Goal: Task Accomplishment & Management: Use online tool/utility

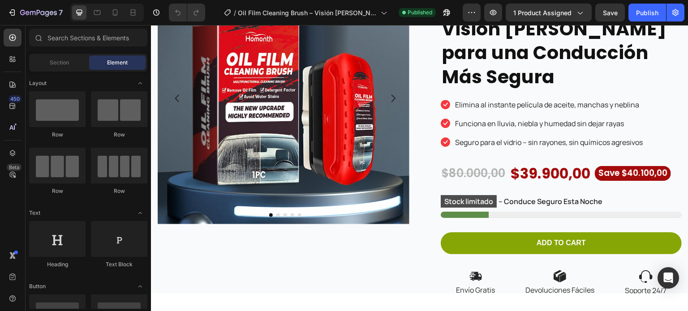
scroll to position [106, 0]
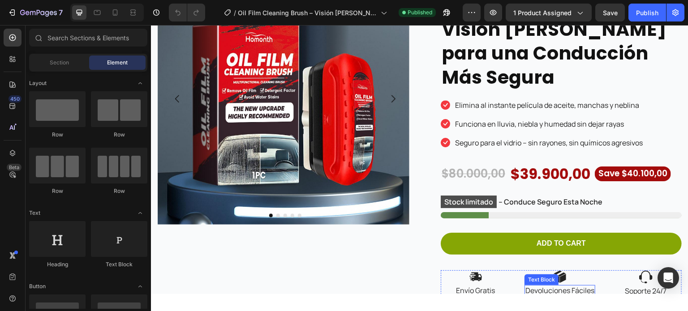
click at [563, 286] on p "Devoluciones Fáciles" at bounding box center [559, 290] width 69 height 9
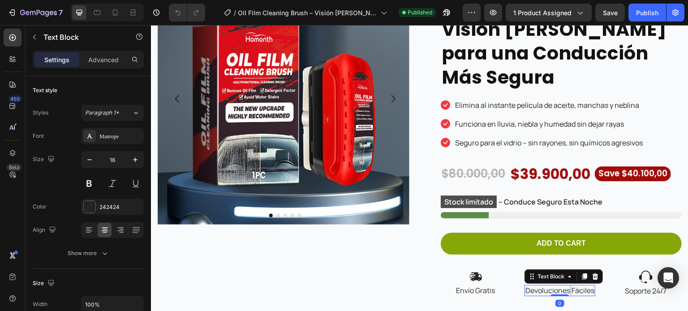
click at [563, 286] on p "Devoluciones Fáciles" at bounding box center [559, 290] width 69 height 9
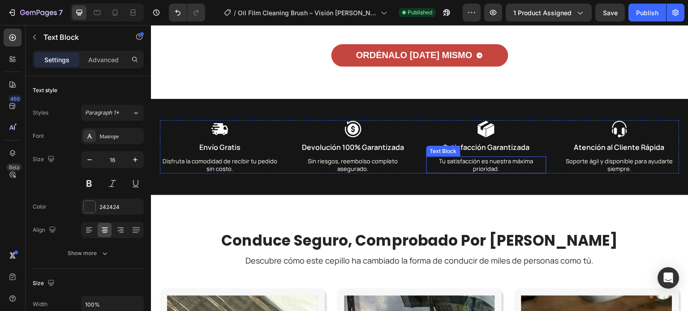
scroll to position [2300, 0]
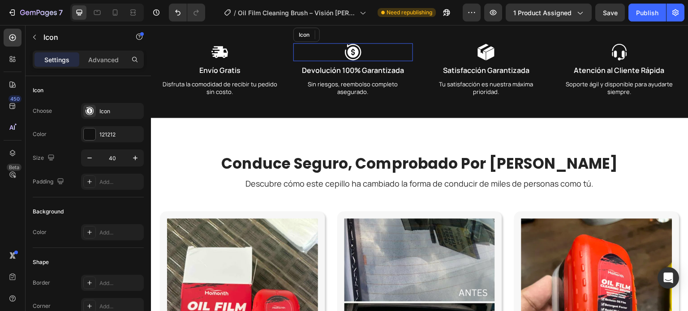
click at [361, 61] on div "Icon" at bounding box center [353, 52] width 120 height 18
click at [346, 38] on icon at bounding box center [347, 34] width 7 height 7
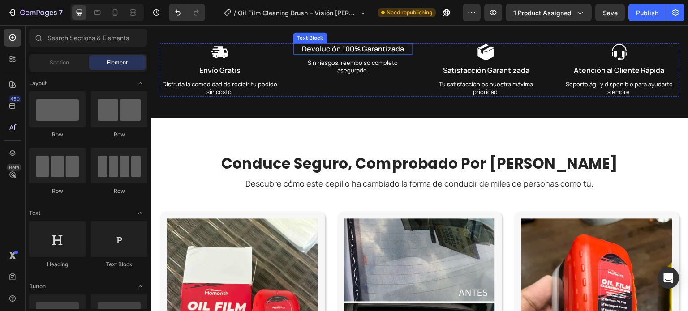
click at [365, 53] on p "Devolución 100% Garantizada" at bounding box center [353, 48] width 118 height 9
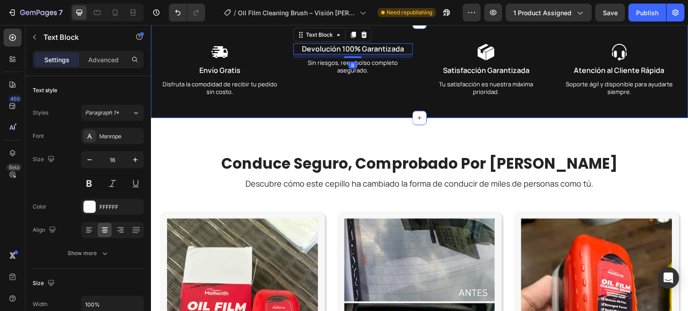
drag, startPoint x: 366, startPoint y: 104, endPoint x: 364, endPoint y: 118, distance: 13.9
click at [365, 40] on div at bounding box center [364, 34] width 11 height 11
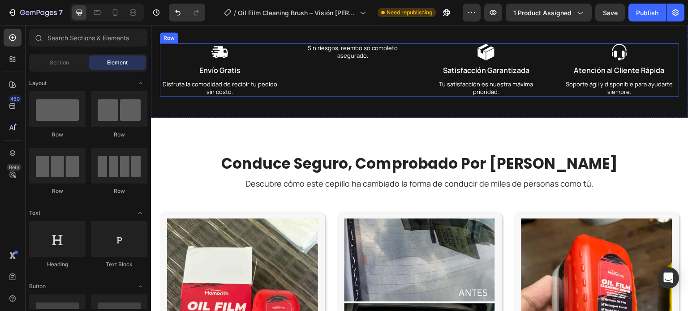
click at [356, 59] on p "Sin riesgos, reembolso completo asegurado." at bounding box center [353, 51] width 118 height 15
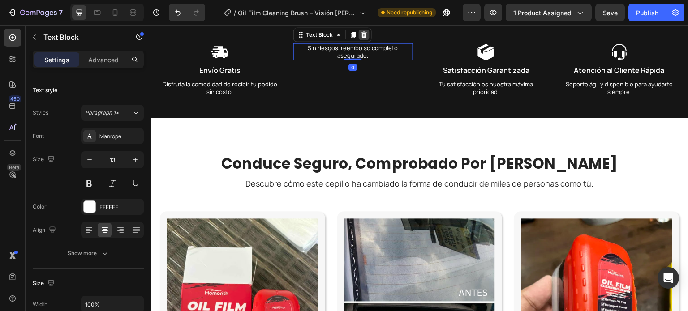
click at [363, 38] on icon at bounding box center [364, 34] width 6 height 6
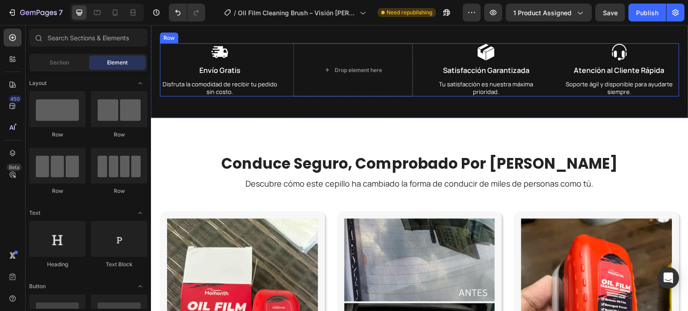
click at [422, 96] on div "Icon Envío Gratis Text Block Disfruta la comodidad de recibir tu pedido sin cos…" at bounding box center [419, 69] width 519 height 53
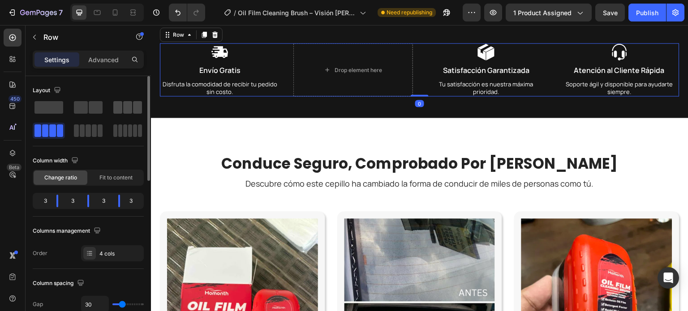
click at [131, 107] on span at bounding box center [127, 107] width 9 height 13
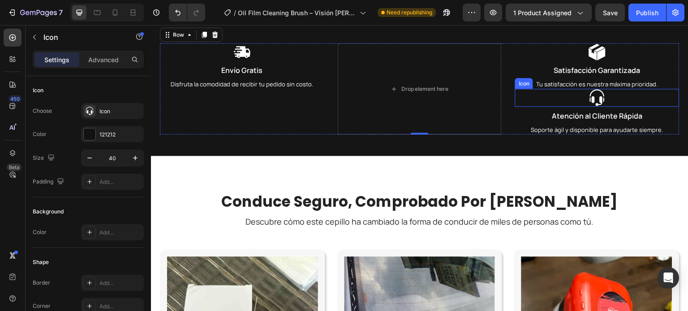
click at [555, 107] on div "Icon" at bounding box center [597, 98] width 164 height 18
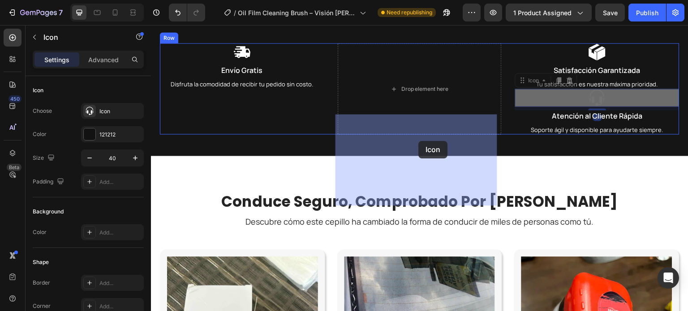
drag, startPoint x: 573, startPoint y: 170, endPoint x: 418, endPoint y: 141, distance: 157.2
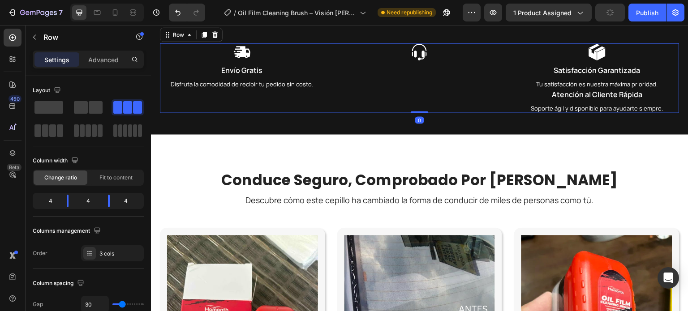
click at [561, 112] on div "Icon Satisfacción Garantizada Text Block Tu satisfacción es nuestra máxima prio…" at bounding box center [597, 77] width 164 height 69
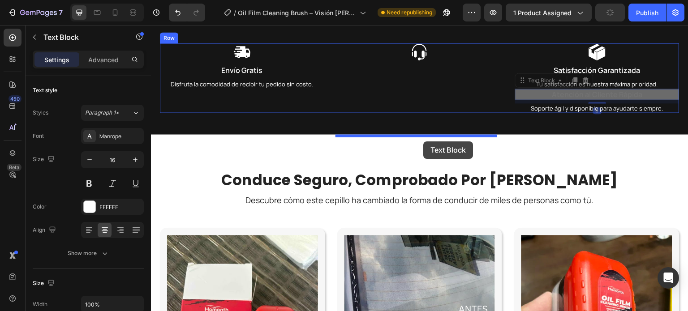
drag, startPoint x: 564, startPoint y: 166, endPoint x: 423, endPoint y: 141, distance: 142.6
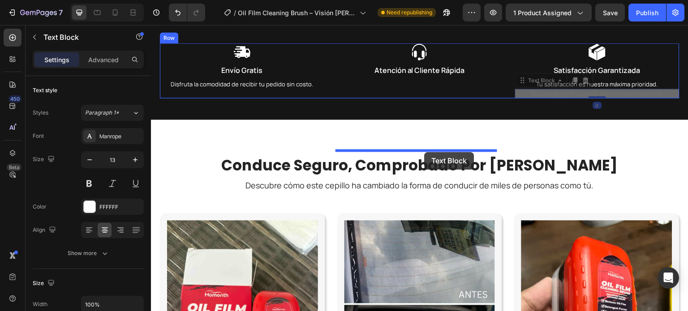
drag, startPoint x: 558, startPoint y: 163, endPoint x: 424, endPoint y: 152, distance: 134.3
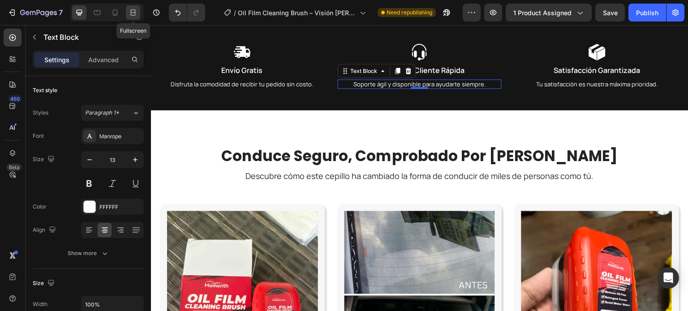
click at [130, 6] on div at bounding box center [133, 12] width 14 height 14
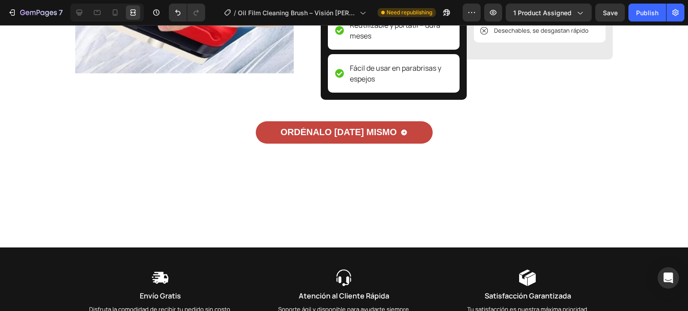
scroll to position [2235, 0]
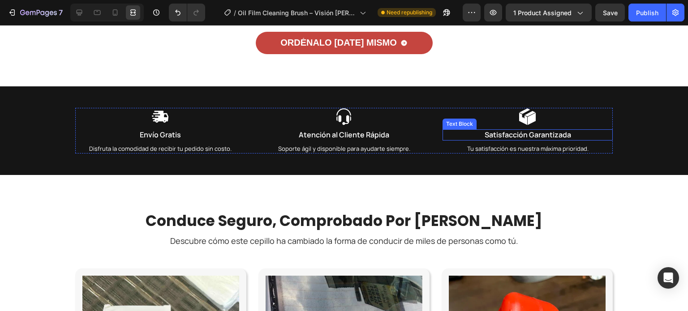
click at [535, 141] on div "Satisfacción Garantizada" at bounding box center [527, 134] width 170 height 11
click at [536, 140] on p "Satisfacción Garantizada" at bounding box center [527, 134] width 168 height 9
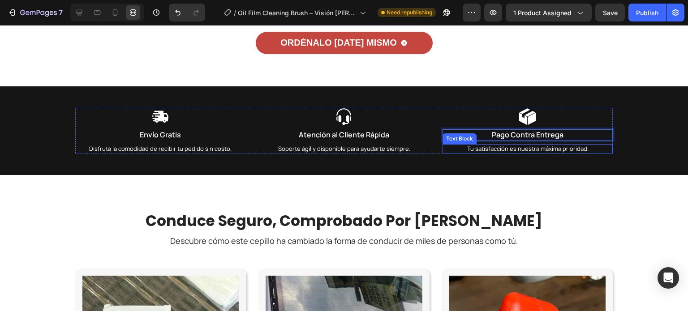
click at [553, 153] on p "Tu satisfacción es nuestra máxima prioridad." at bounding box center [527, 149] width 168 height 8
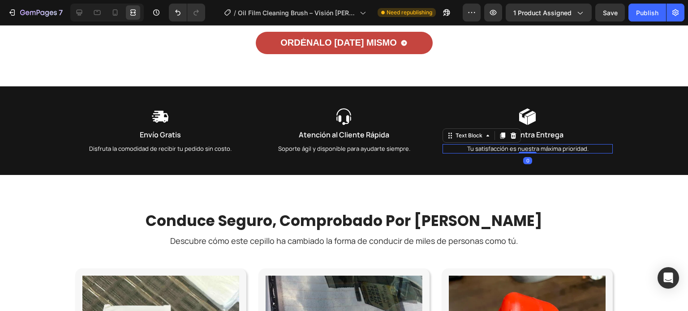
click at [553, 153] on p "Tu satisfacción es nuestra máxima prioridad." at bounding box center [527, 149] width 168 height 8
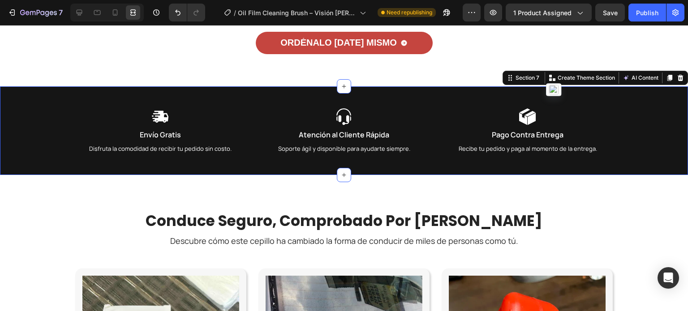
click at [481, 175] on div "Icon Envío Gratis Text Block Disfruta la comodidad de recibir tu pedido sin cos…" at bounding box center [344, 130] width 688 height 89
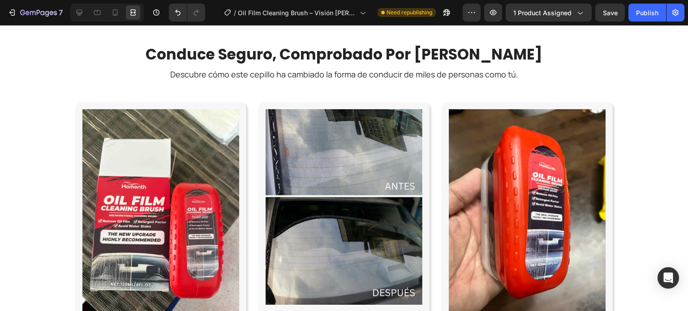
scroll to position [2414, 0]
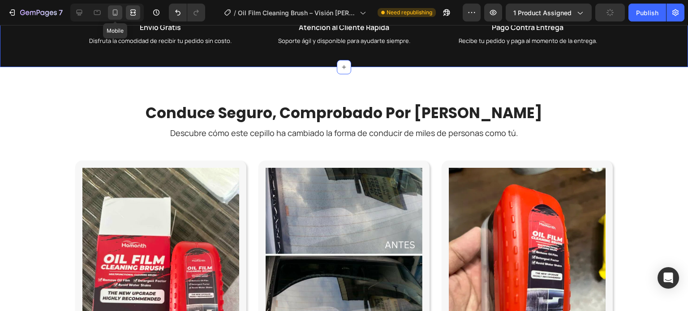
click at [109, 12] on div at bounding box center [115, 12] width 14 height 14
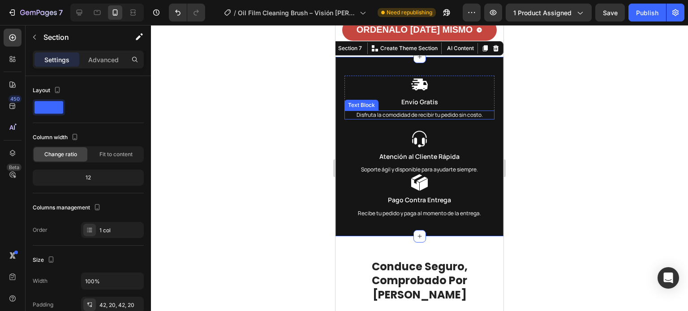
scroll to position [2425, 0]
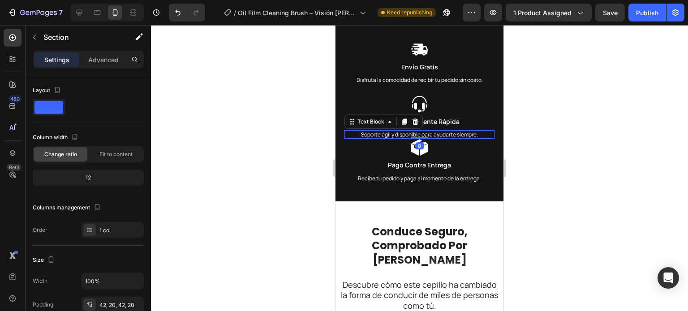
click at [385, 139] on div "Soporte ágil y disponible para ayudarte siempre." at bounding box center [419, 134] width 150 height 9
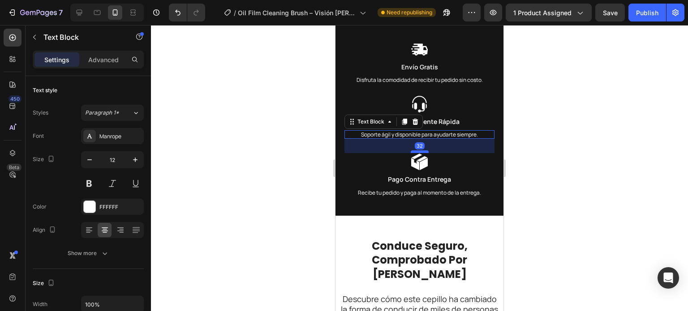
drag, startPoint x: 420, startPoint y: 224, endPoint x: 424, endPoint y: 239, distance: 14.8
click at [424, 153] on div at bounding box center [420, 151] width 18 height 3
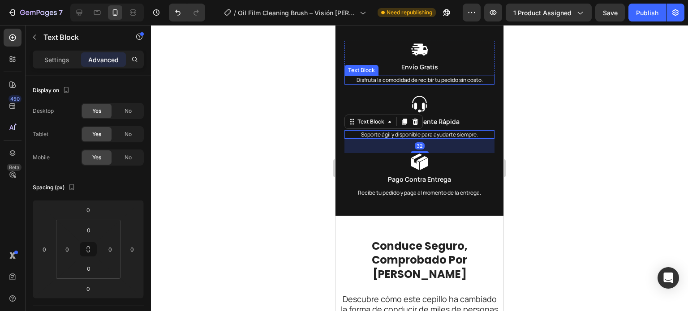
click at [431, 84] on p "Disfruta la comodidad de recibir tu pedido sin costo." at bounding box center [419, 80] width 148 height 7
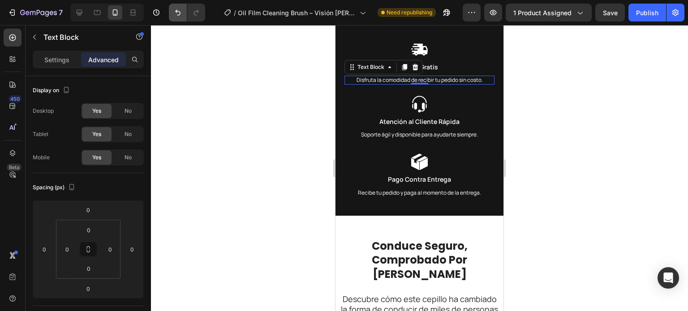
click at [175, 15] on icon "Undo/Redo" at bounding box center [177, 12] width 9 height 9
click at [177, 14] on icon "Undo/Redo" at bounding box center [177, 12] width 9 height 9
click at [205, 16] on div "7 Version history" at bounding box center [106, 13] width 212 height 18
click at [195, 11] on icon "Undo/Redo" at bounding box center [195, 13] width 5 height 6
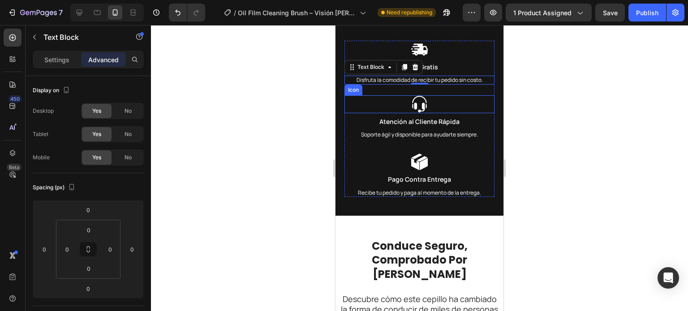
click at [435, 113] on div "Icon" at bounding box center [419, 104] width 150 height 18
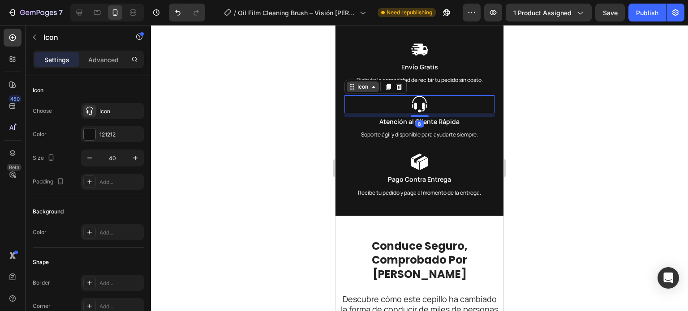
click at [374, 90] on icon at bounding box center [373, 86] width 7 height 7
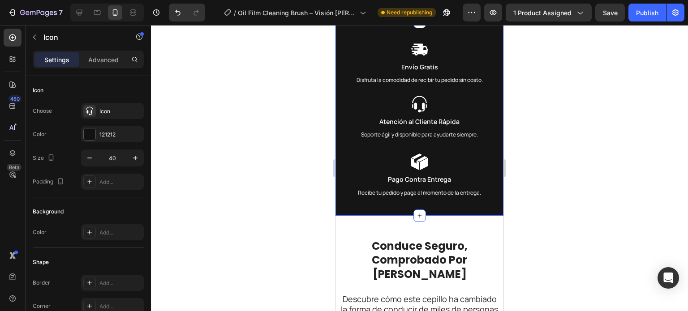
click at [489, 216] on div "Icon Envío Gratis Text Block Disfruta la comodidad de recibir tu pedido sin cos…" at bounding box center [419, 119] width 168 height 194
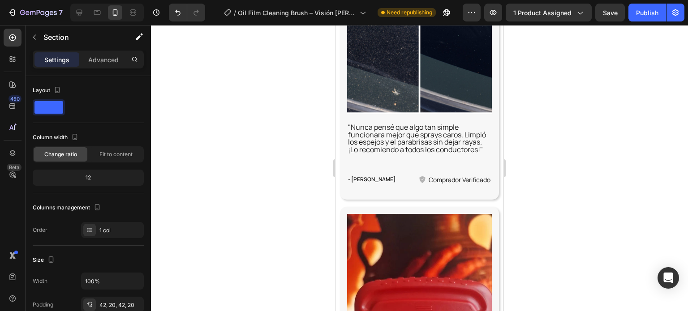
scroll to position [3992, 0]
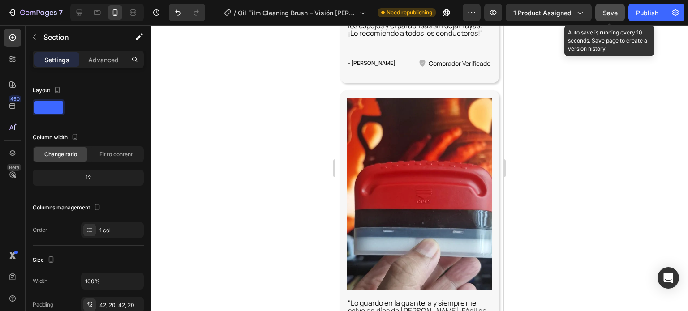
click at [613, 15] on span "Save" at bounding box center [610, 13] width 15 height 8
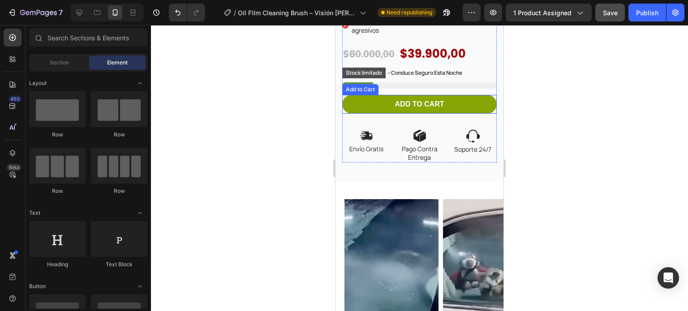
scroll to position [403, 0]
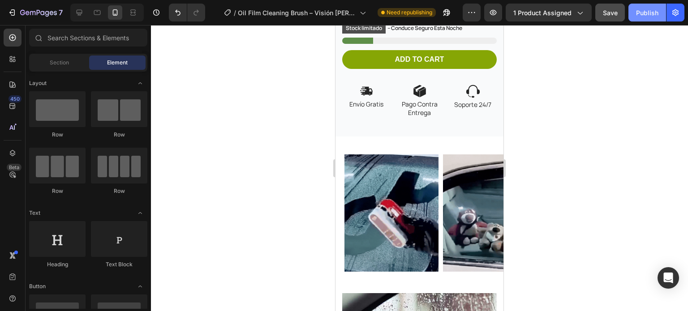
click at [641, 17] on div "Publish" at bounding box center [647, 12] width 22 height 9
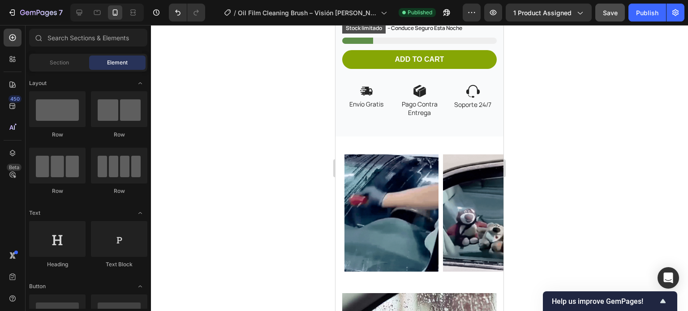
scroll to position [0, 0]
